Goal: Find specific page/section: Find specific page/section

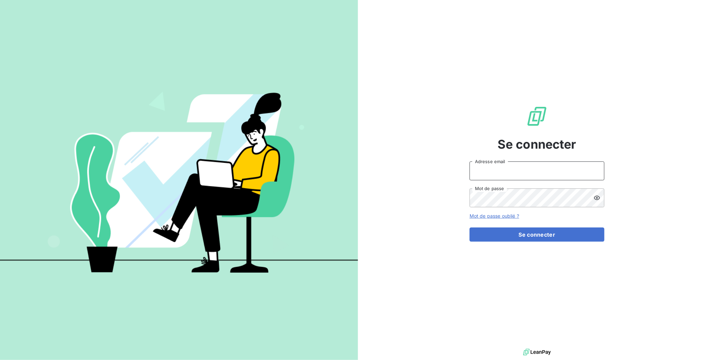
type input "[EMAIL_ADDRESS][DOMAIN_NAME]"
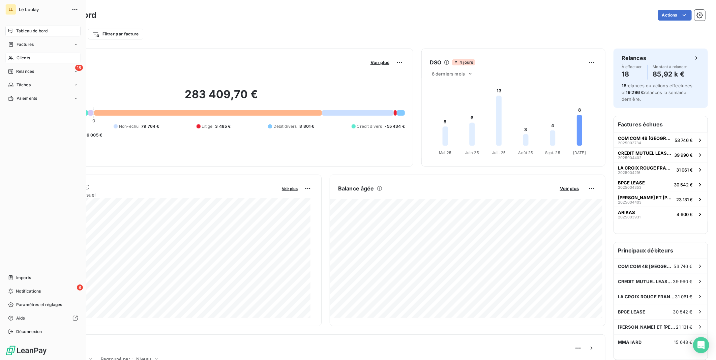
click at [24, 60] on span "Clients" at bounding box center [23, 58] width 13 height 6
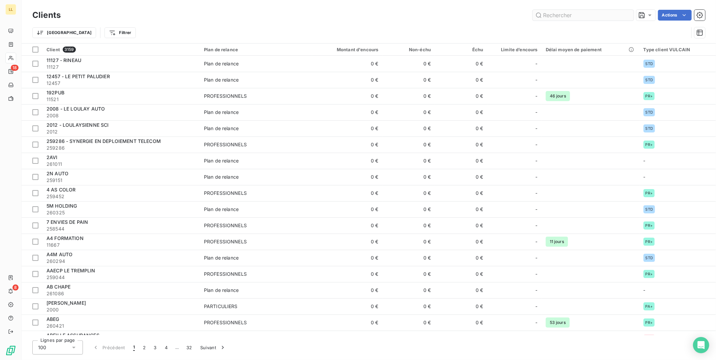
click at [578, 17] on input "text" at bounding box center [583, 15] width 101 height 11
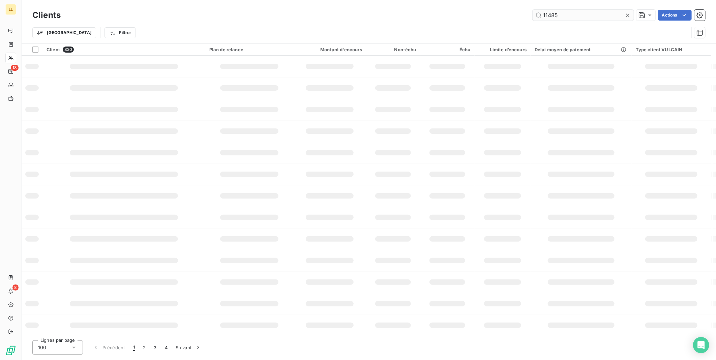
type input "11485"
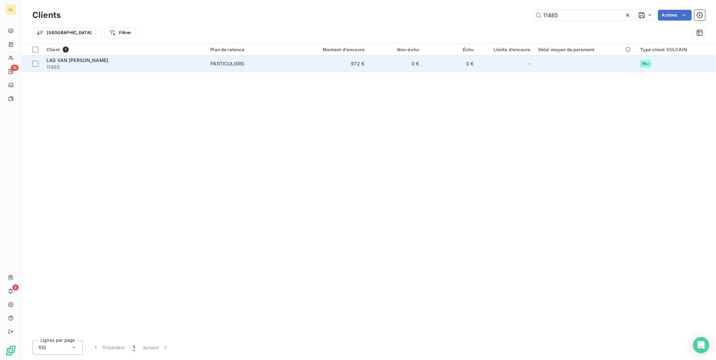
click at [59, 58] on span "LAS VAN [PERSON_NAME]" at bounding box center [78, 60] width 62 height 6
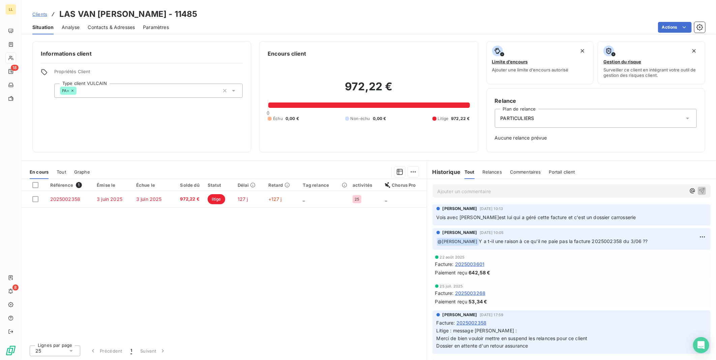
click at [488, 194] on p "Ajouter un commentaire ﻿" at bounding box center [561, 191] width 249 height 8
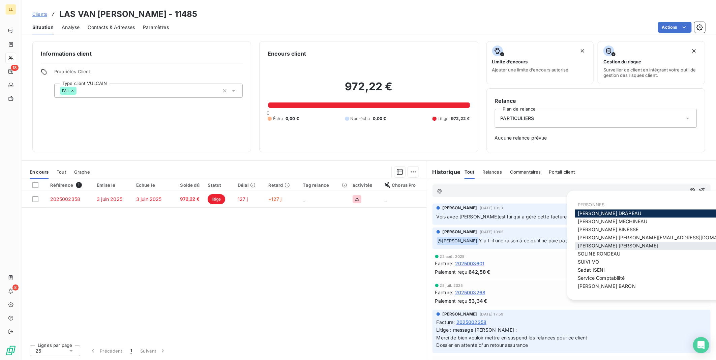
click at [581, 245] on span "[PERSON_NAME]" at bounding box center [618, 246] width 80 height 6
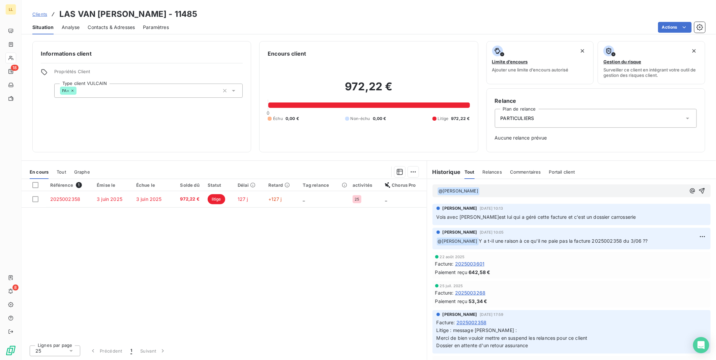
click at [505, 191] on p "﻿ @ [PERSON_NAME] ﻿ ﻿" at bounding box center [561, 191] width 249 height 8
